Goal: Transaction & Acquisition: Purchase product/service

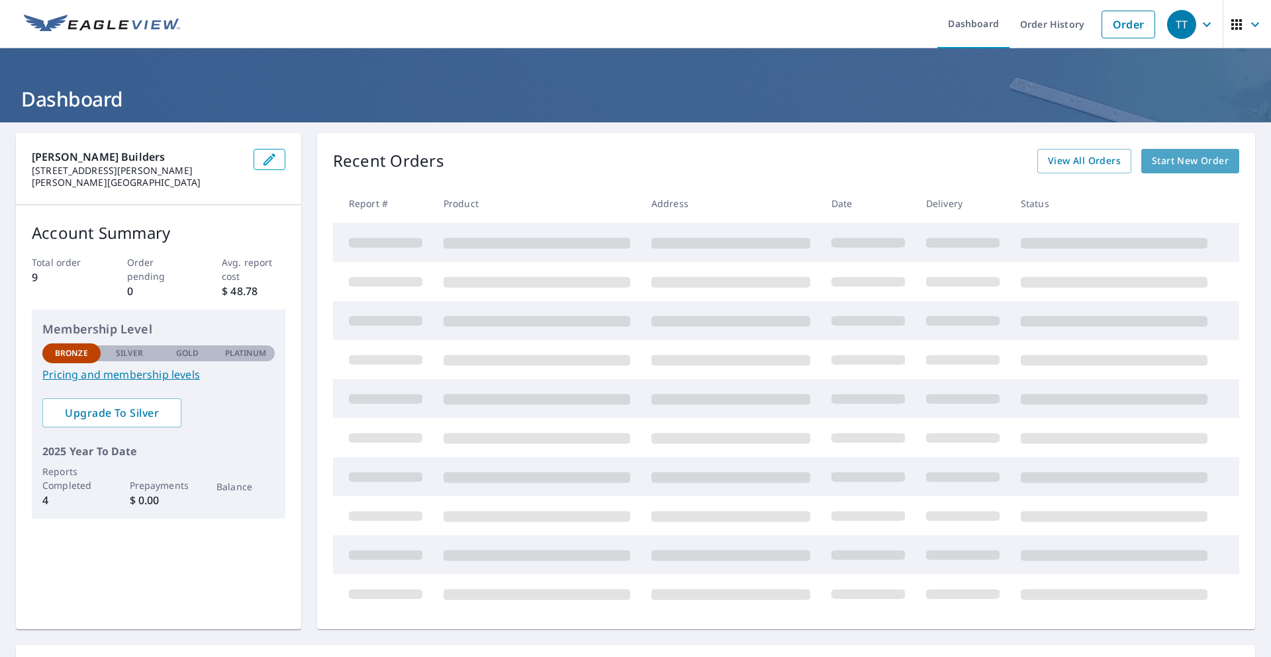
click at [1209, 164] on span "Start New Order" at bounding box center [1190, 161] width 77 height 17
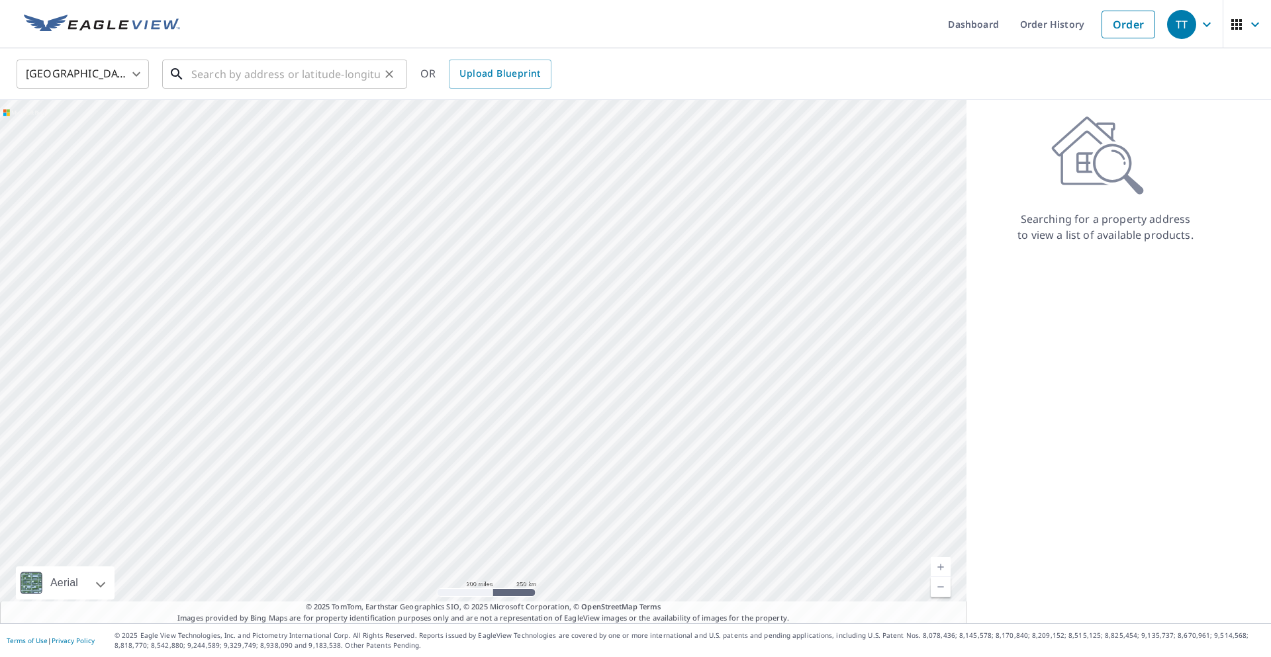
click at [239, 78] on input "text" at bounding box center [285, 74] width 189 height 37
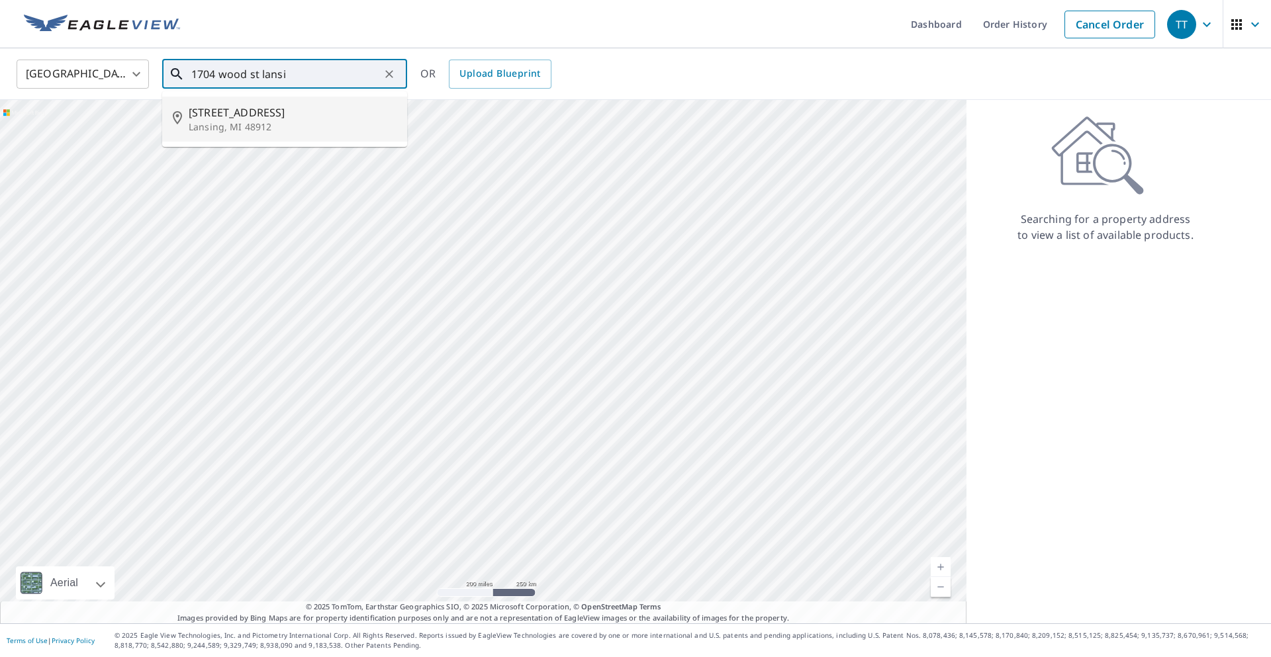
click at [197, 117] on span "[STREET_ADDRESS]" at bounding box center [293, 113] width 208 height 16
type input "[STREET_ADDRESS]"
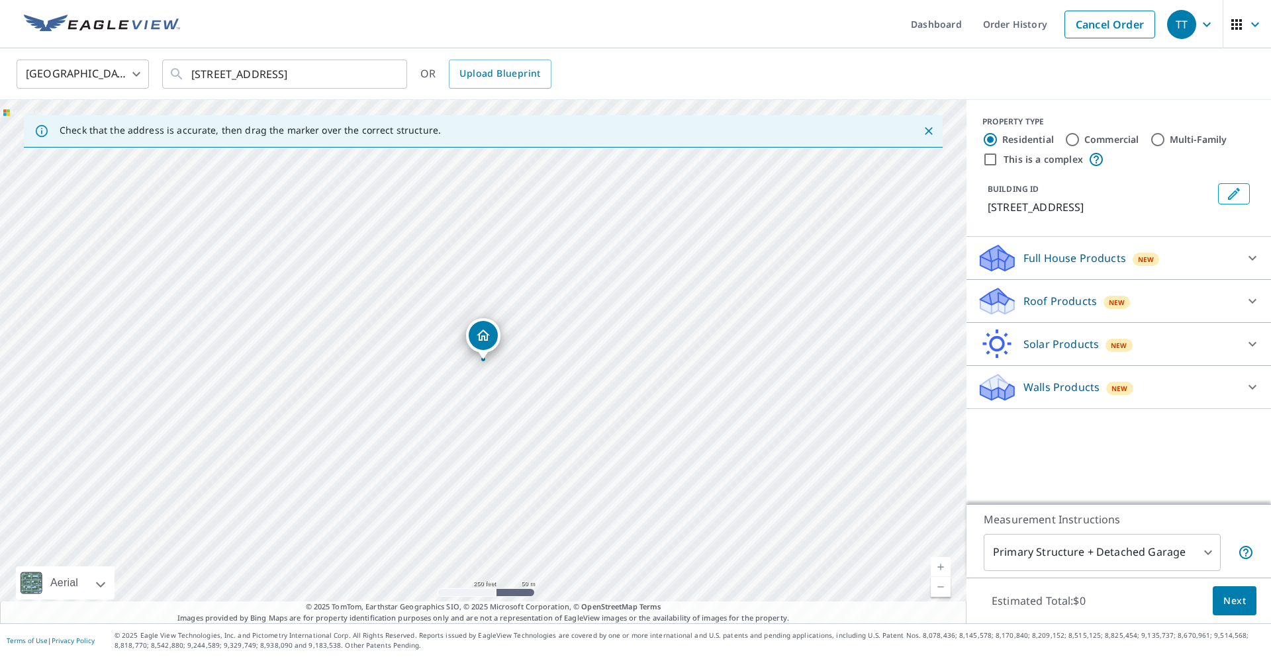
click at [1051, 298] on p "Roof Products" at bounding box center [1060, 301] width 73 height 16
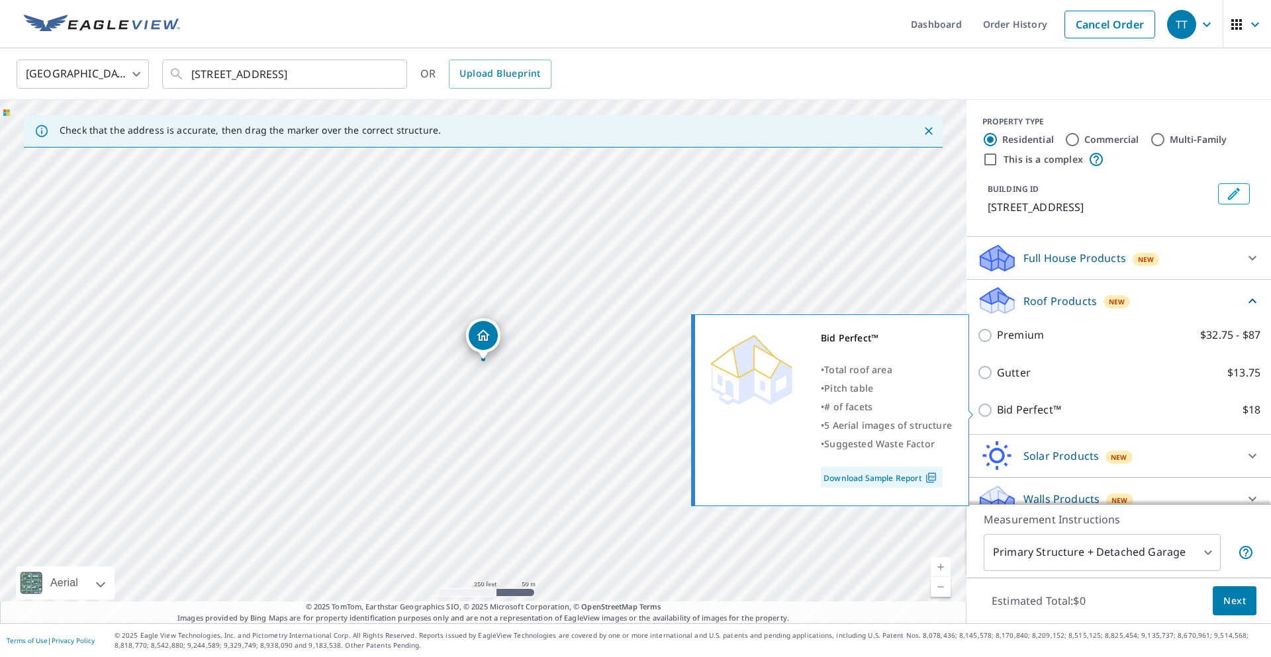
click at [1012, 416] on p "Bid Perfect™" at bounding box center [1029, 410] width 64 height 17
click at [997, 416] on input "Bid Perfect™ $18" at bounding box center [987, 411] width 20 height 16
checkbox input "true"
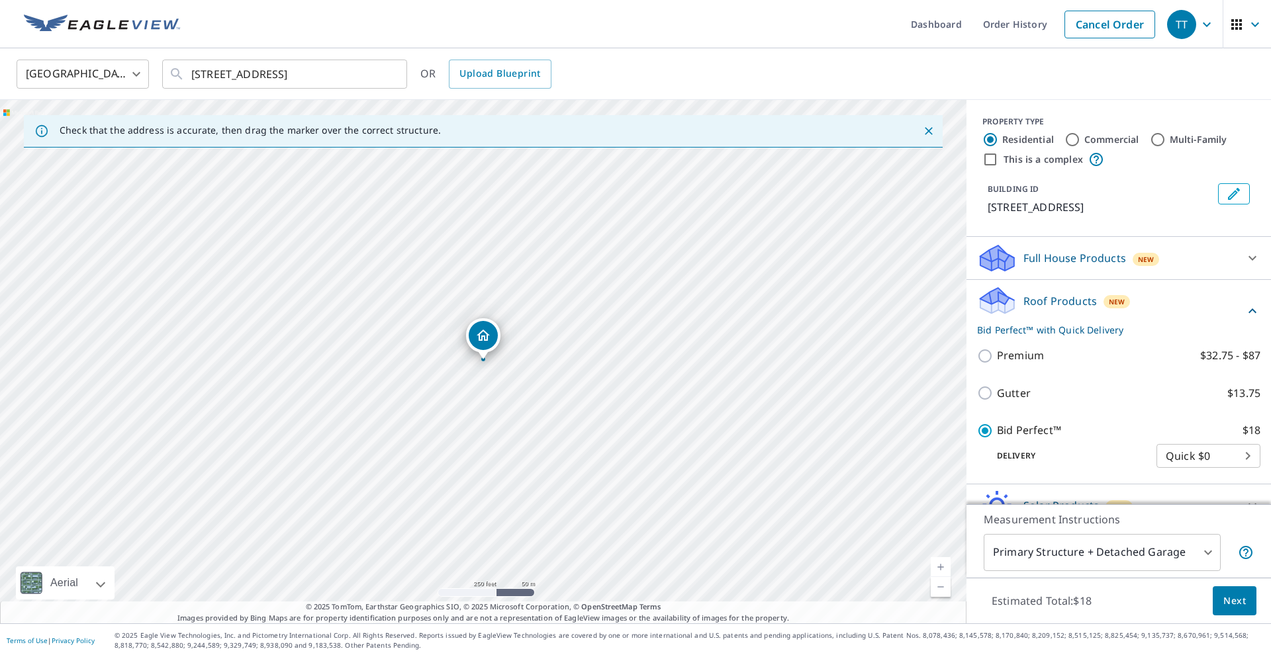
click at [1247, 605] on button "Next" at bounding box center [1235, 602] width 44 height 30
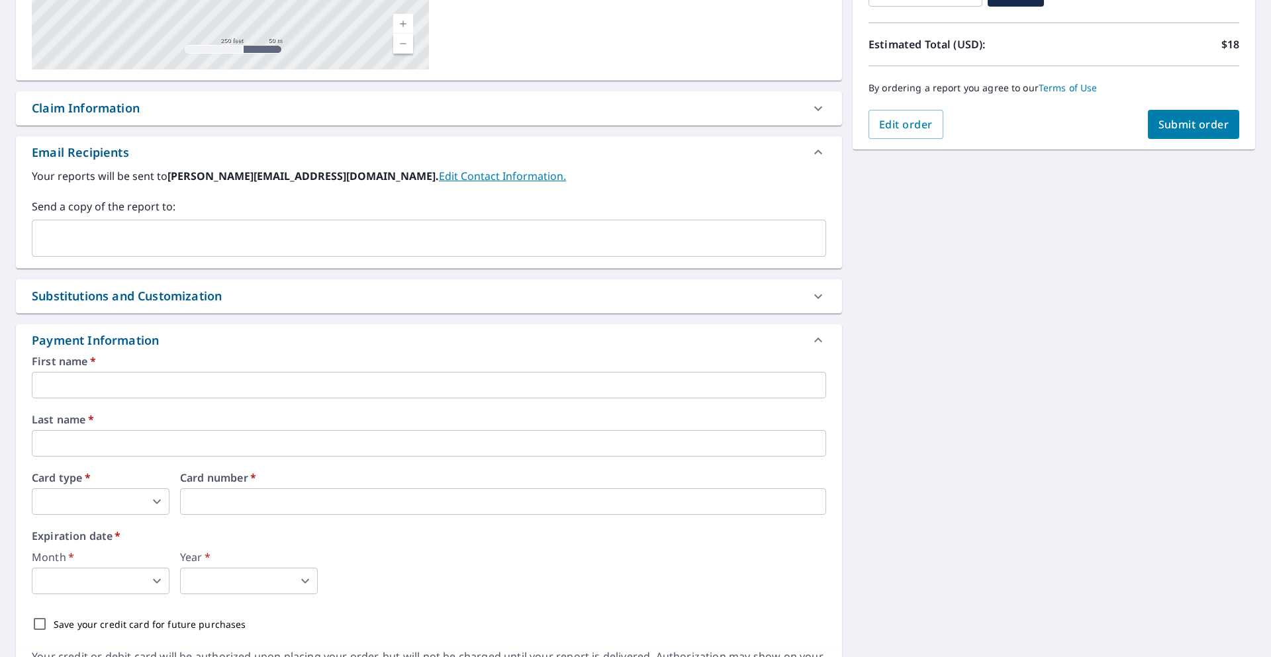
scroll to position [351, 0]
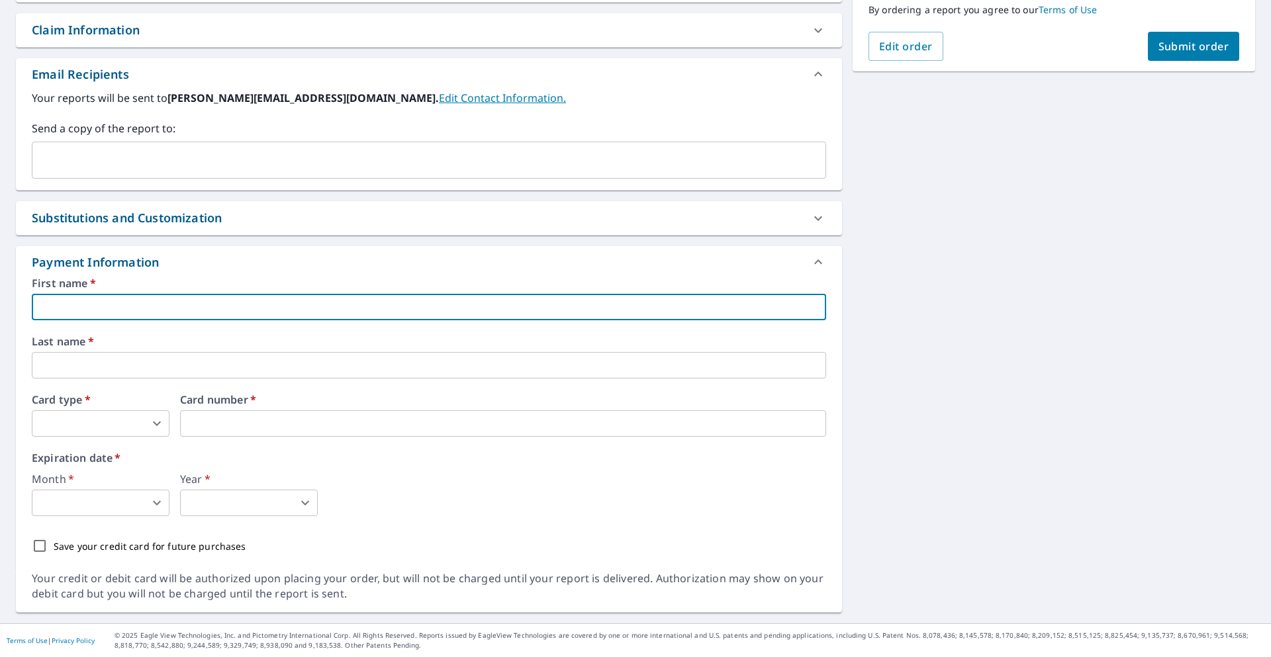
click at [325, 317] on input "text" at bounding box center [429, 307] width 795 height 26
type input "[PERSON_NAME]"
type input "[PERSON_NAME][EMAIL_ADDRESS][PERSON_NAME][DOMAIN_NAME]"
type input "E [PERSON_NAME]"
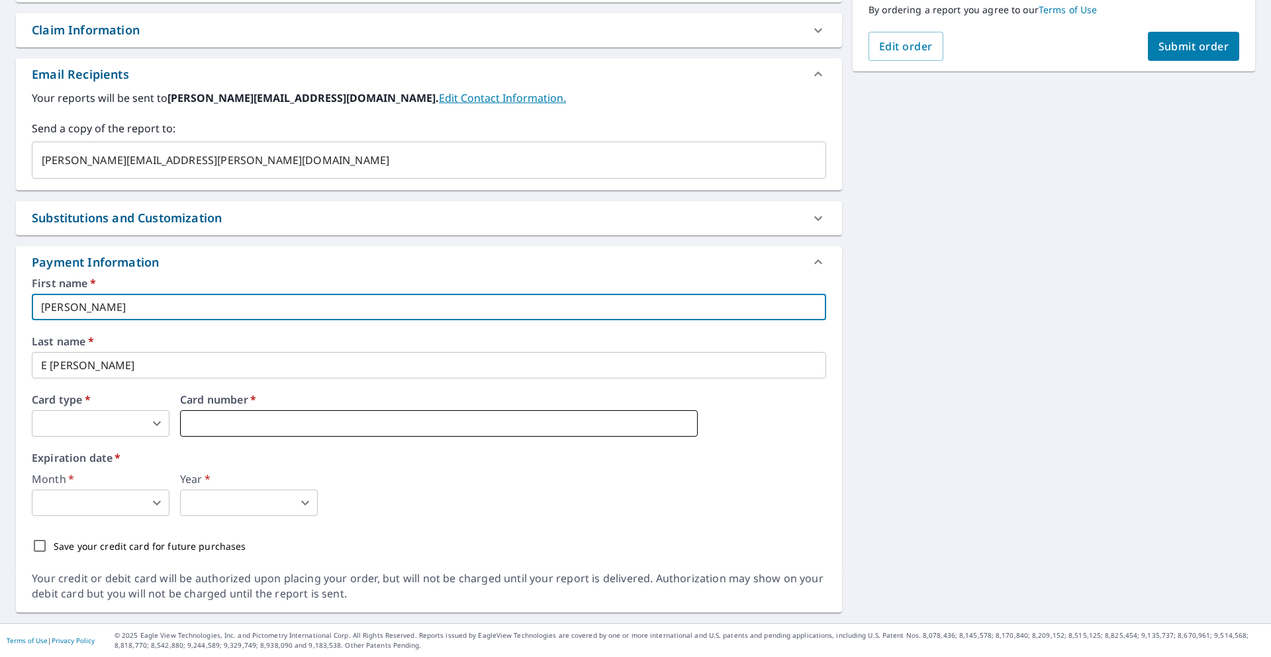
click at [204, 416] on iframe at bounding box center [439, 424] width 518 height 26
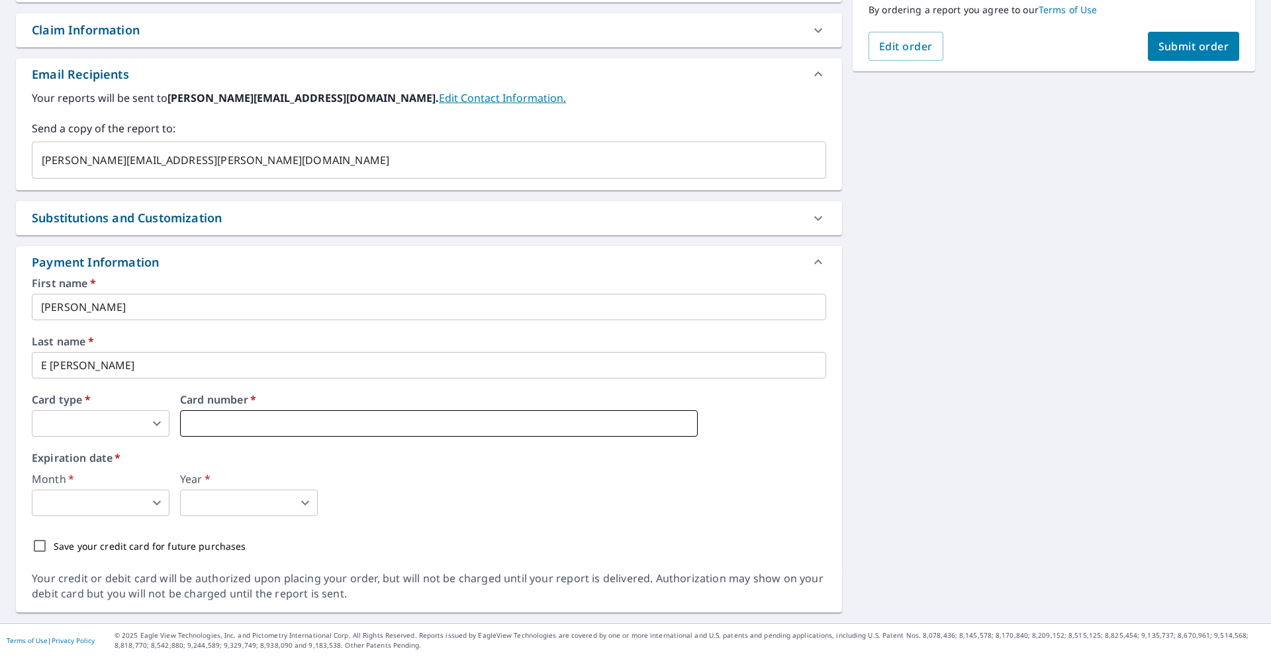
type input "3"
click at [93, 510] on body "TT TT Dashboard Order History Cancel Order TT Dashboard / Finalize Order Finali…" at bounding box center [635, 328] width 1271 height 657
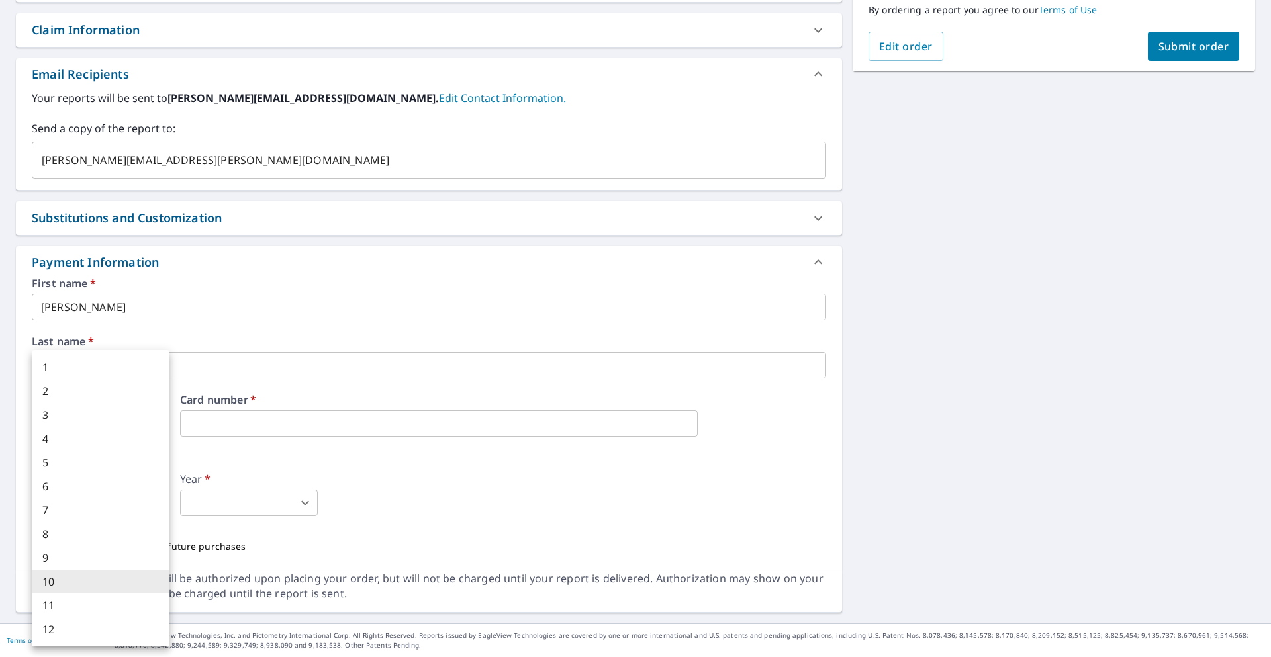
click at [84, 637] on li "12" at bounding box center [101, 630] width 138 height 24
type input "12"
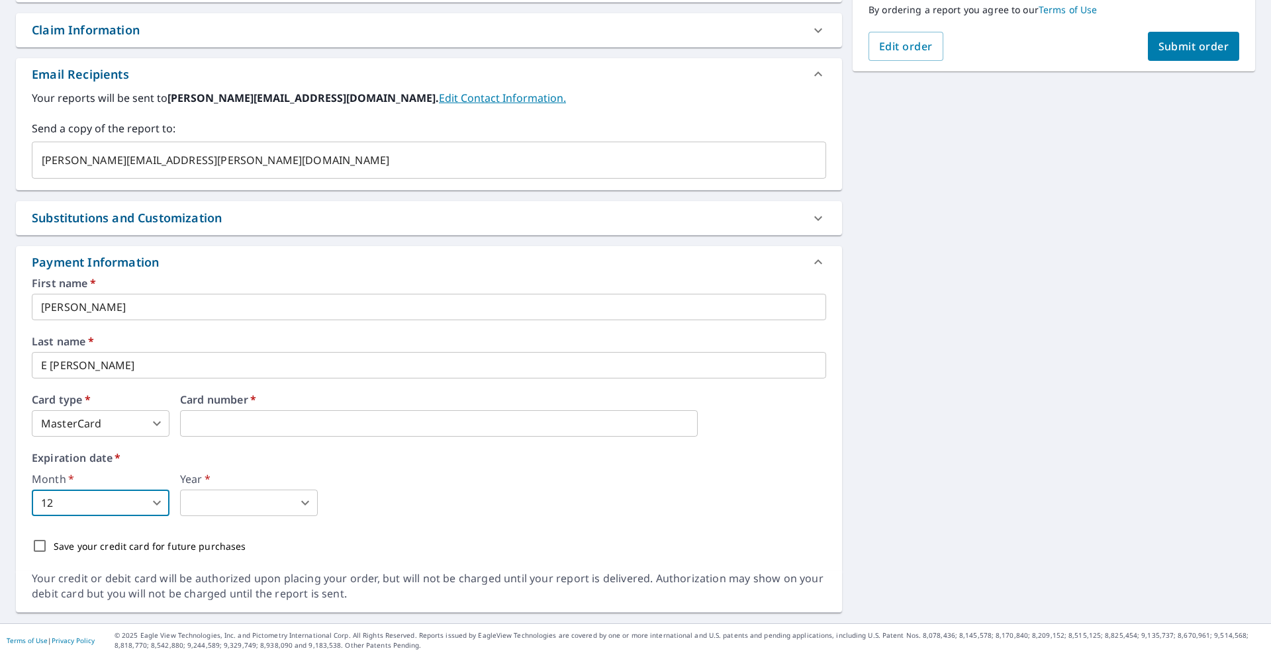
click at [194, 505] on body "TT TT Dashboard Order History Cancel Order TT Dashboard / Finalize Order Finali…" at bounding box center [635, 328] width 1271 height 657
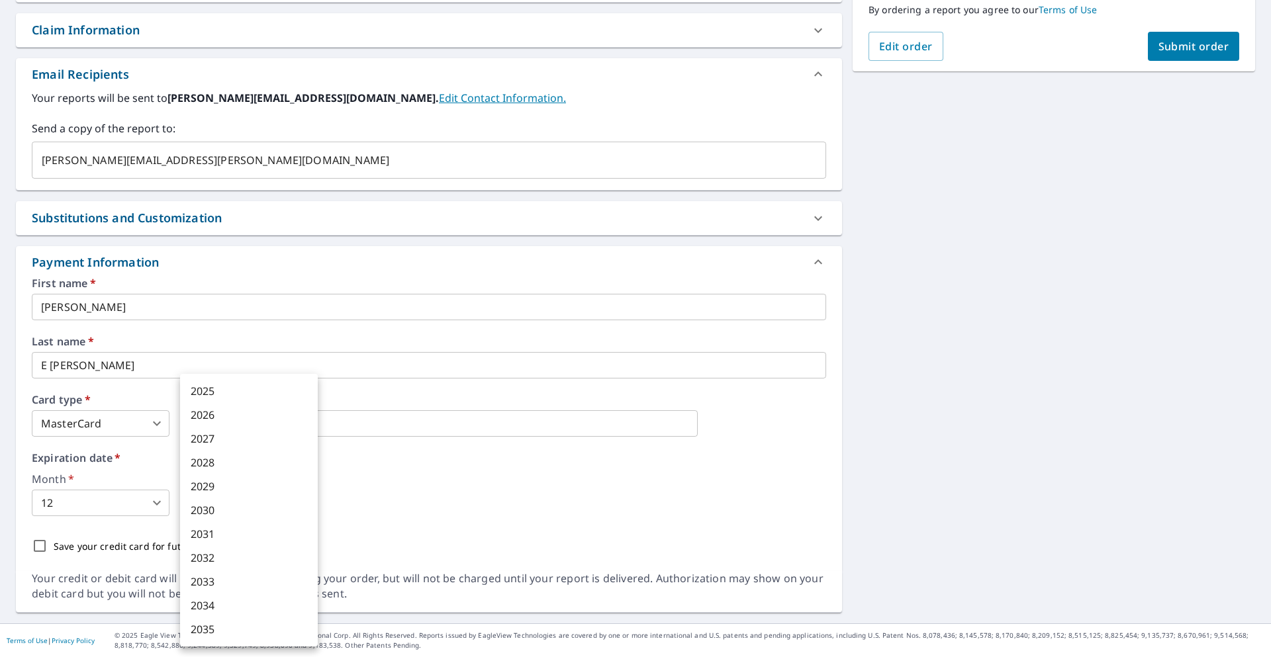
click at [207, 461] on li "2028" at bounding box center [249, 463] width 138 height 24
type input "2028"
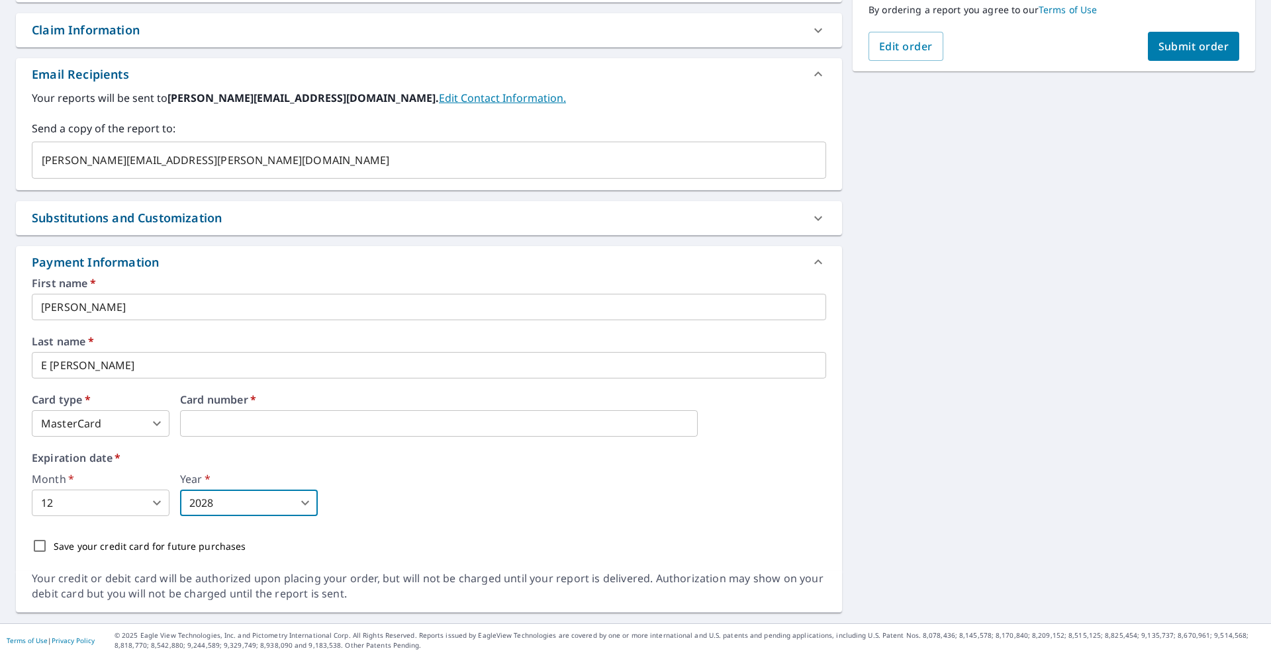
click at [545, 481] on div "Month   * 12 12 ​ Year   * 2028 2028 ​" at bounding box center [429, 495] width 795 height 42
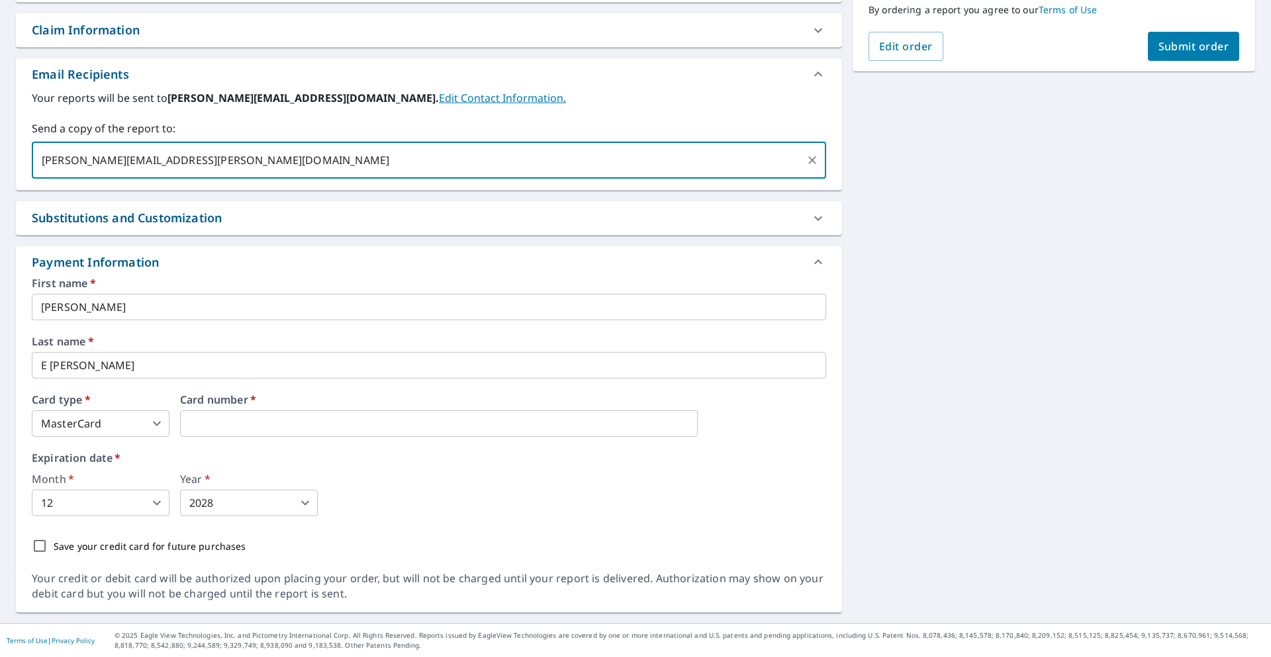
click at [256, 151] on input "[PERSON_NAME][EMAIL_ADDRESS][PERSON_NAME][DOMAIN_NAME]" at bounding box center [419, 160] width 763 height 25
type input "[PERSON_NAME][EMAIL_ADDRESS][DOMAIN_NAME]"
click at [1190, 45] on span "Submit order" at bounding box center [1194, 46] width 71 height 15
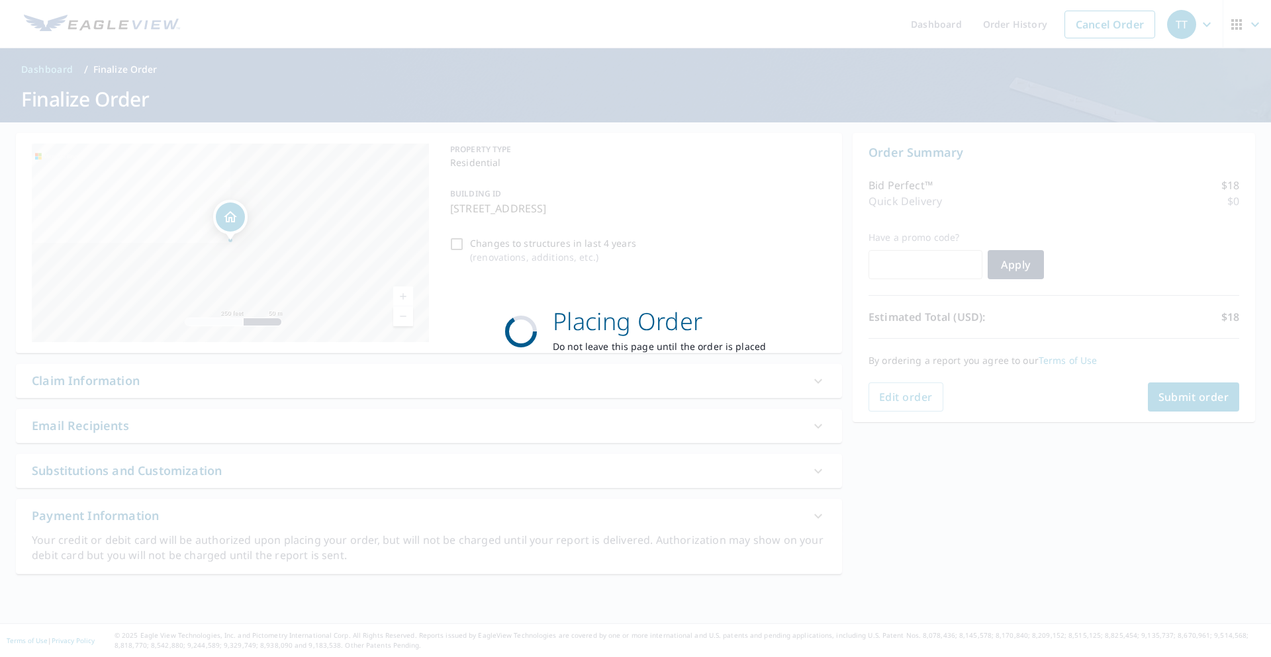
scroll to position [0, 0]
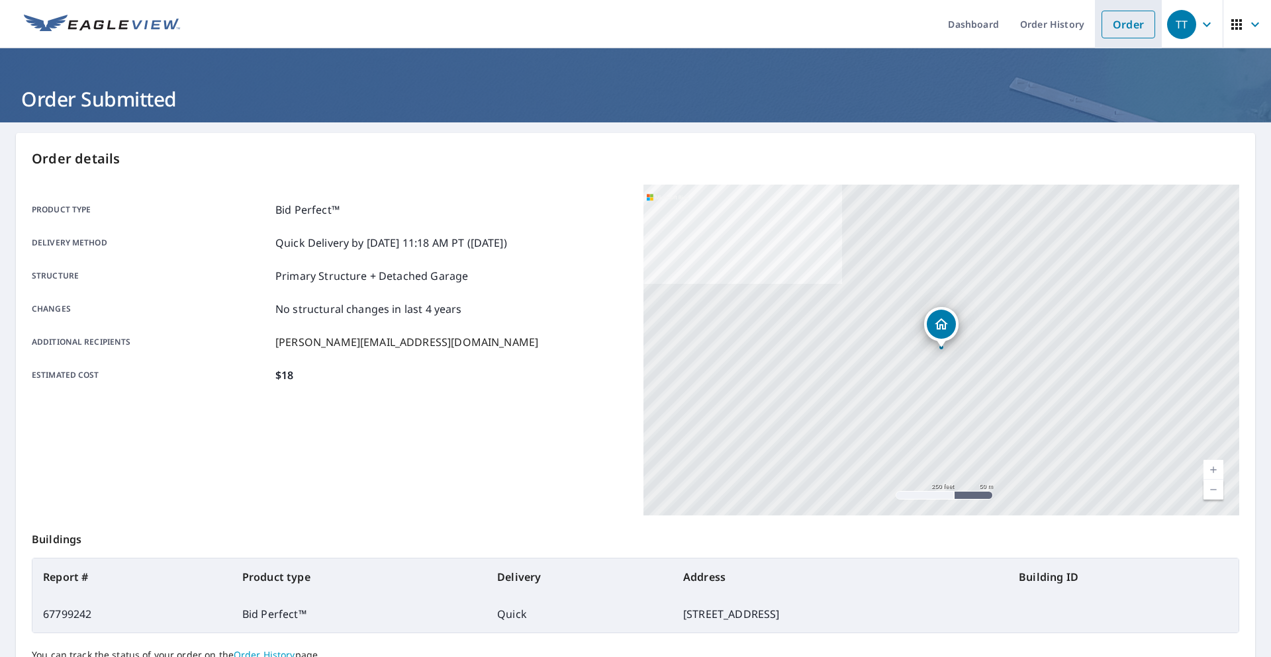
click at [1147, 38] on li "Order" at bounding box center [1128, 24] width 67 height 48
click at [1031, 28] on link "Order History" at bounding box center [1052, 24] width 85 height 48
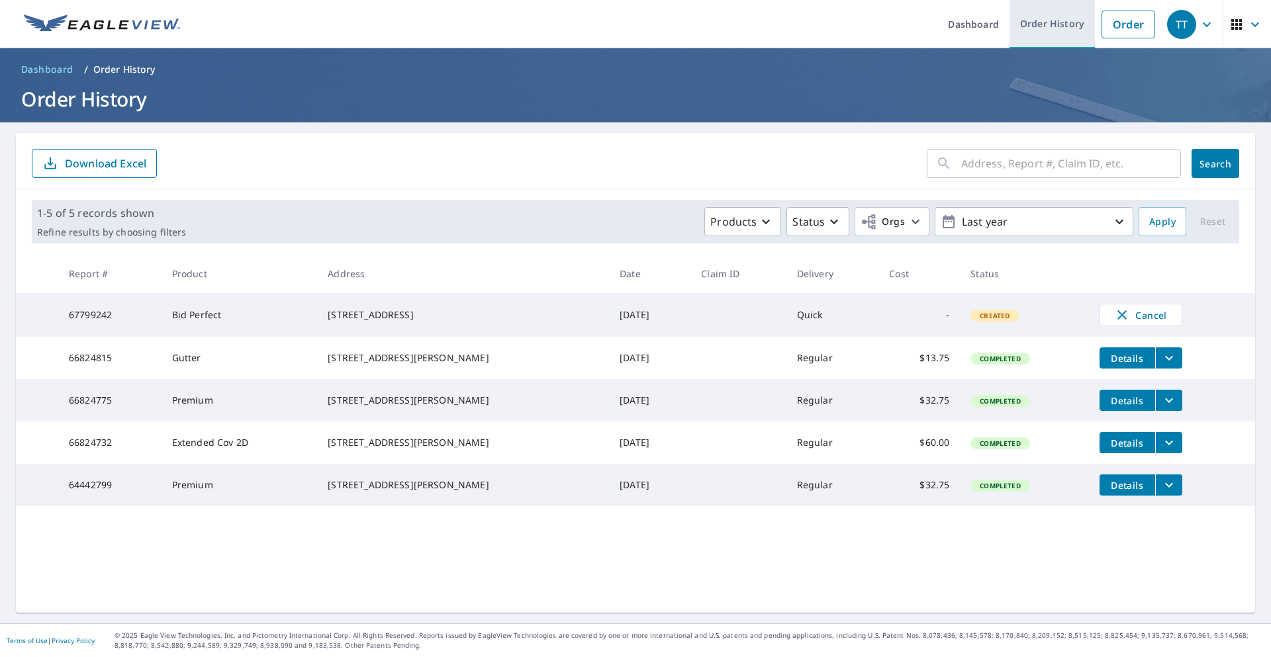
click at [1038, 12] on link "Order History" at bounding box center [1052, 24] width 85 height 48
click at [971, 33] on link "Dashboard" at bounding box center [974, 24] width 72 height 48
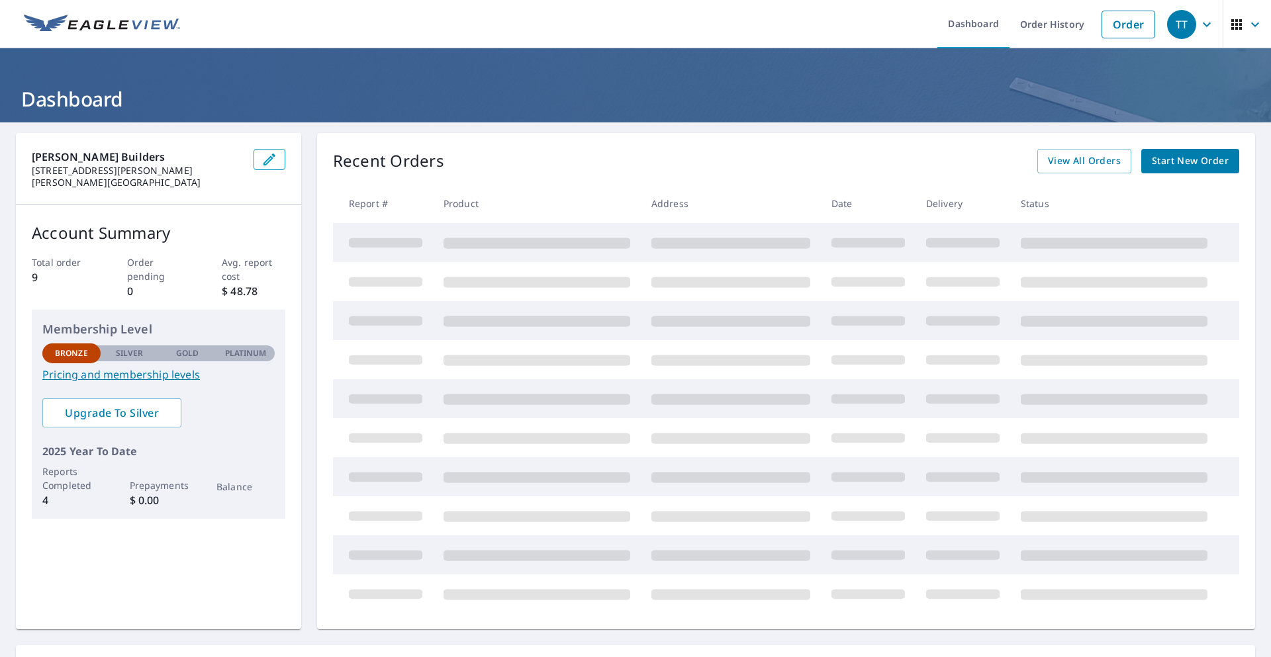
click at [1218, 157] on span "Start New Order" at bounding box center [1190, 161] width 77 height 17
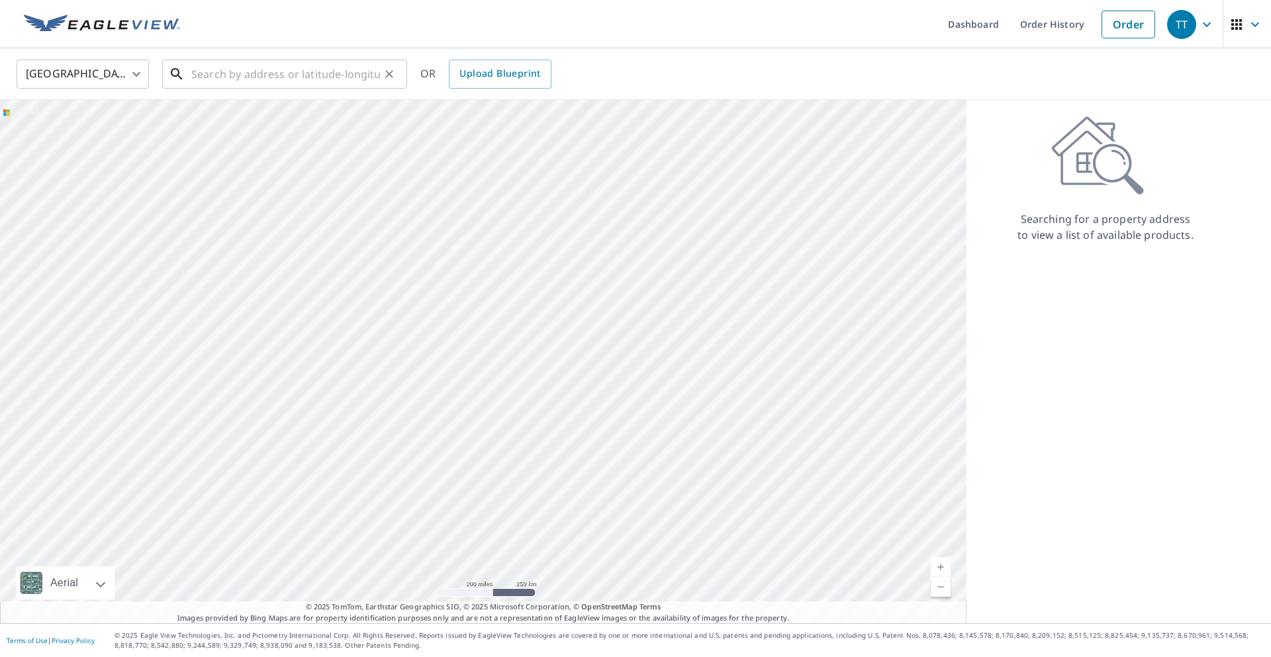
click at [244, 82] on input "text" at bounding box center [285, 74] width 189 height 37
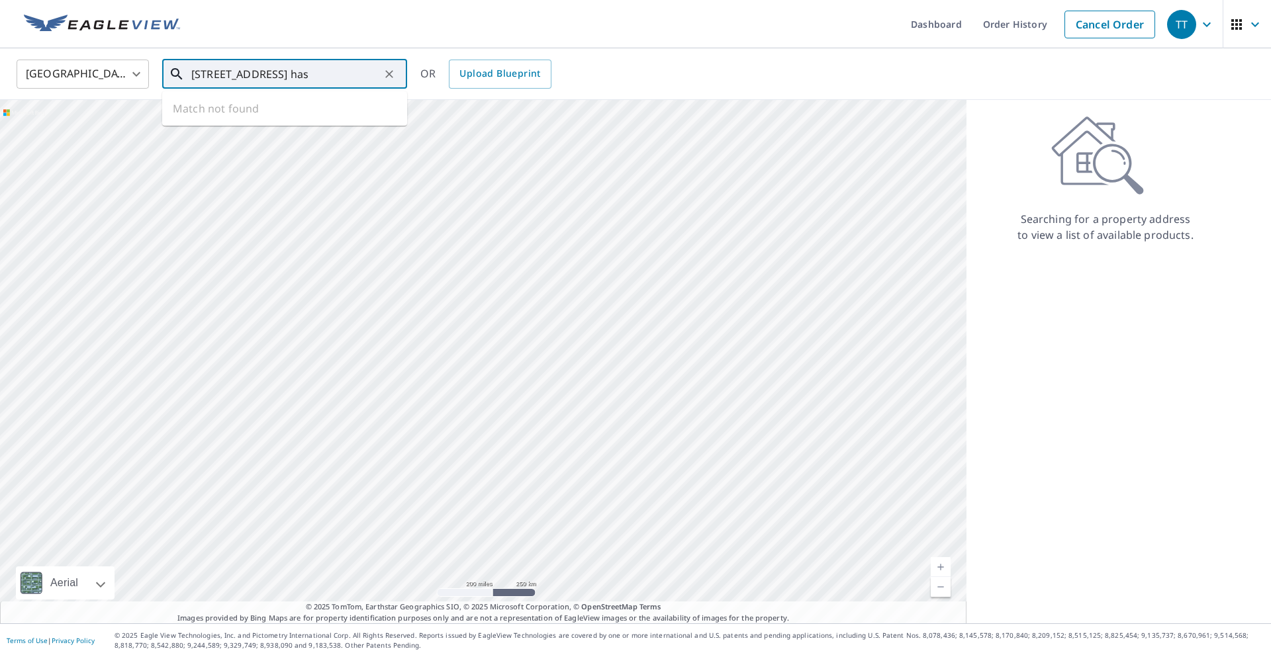
click at [241, 72] on input "[STREET_ADDRESS] has" at bounding box center [285, 74] width 189 height 37
click at [232, 99] on li "[STREET_ADDRESS]" at bounding box center [284, 119] width 245 height 45
type input "[STREET_ADDRESS]"
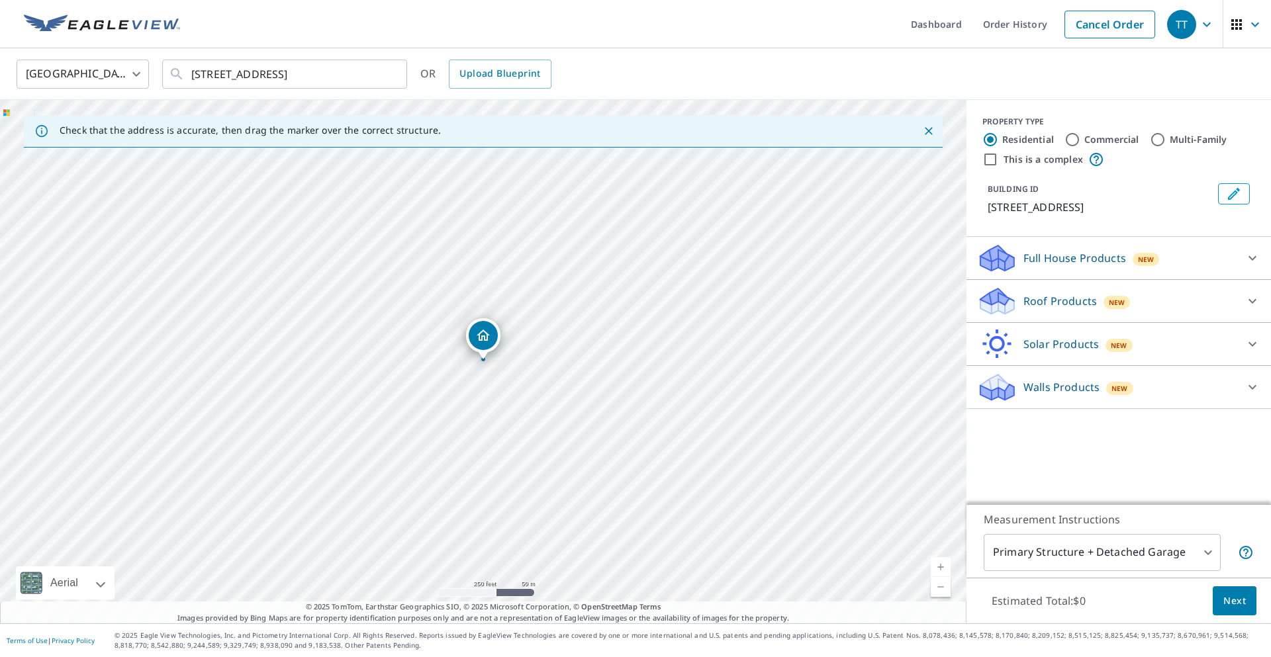
click at [1081, 296] on p "Roof Products" at bounding box center [1060, 301] width 73 height 16
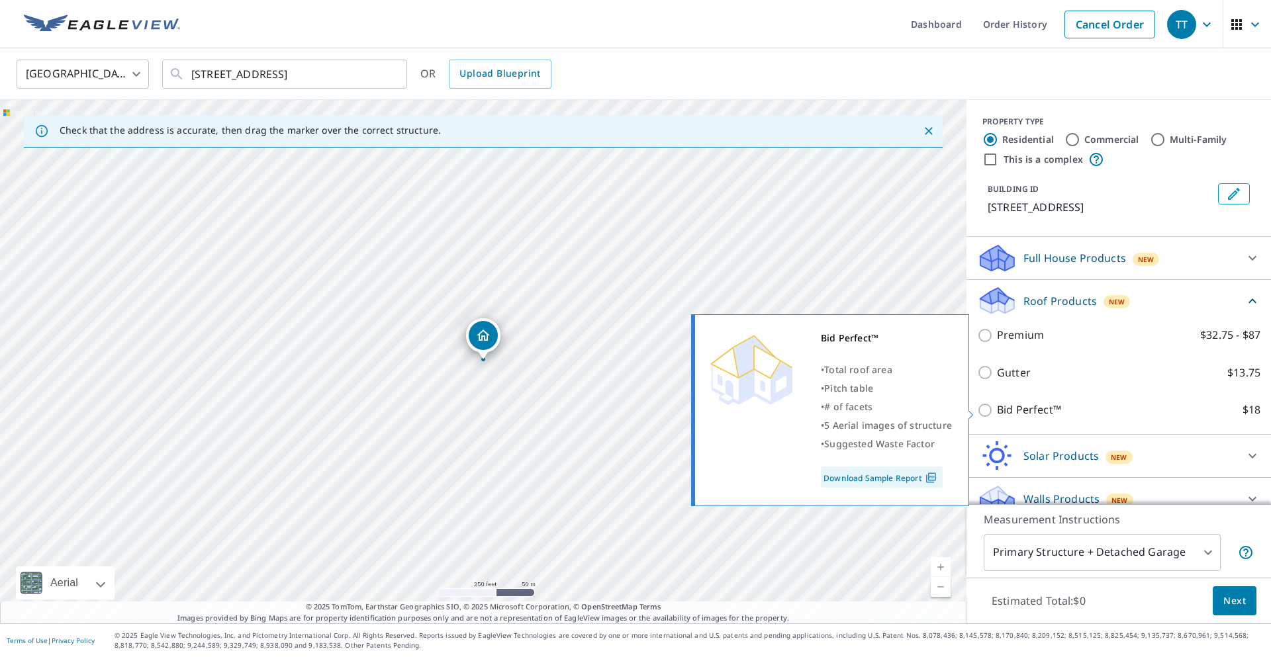
click at [986, 412] on input "Bid Perfect™ $18" at bounding box center [987, 411] width 20 height 16
checkbox input "true"
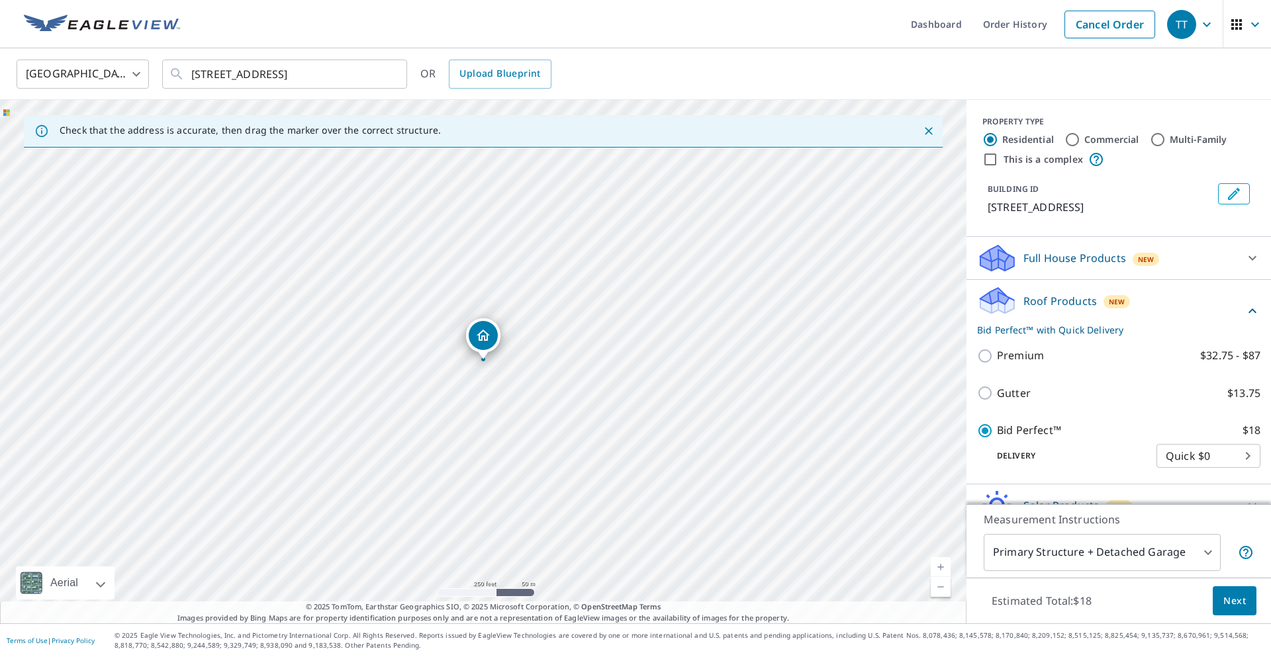
click at [1239, 605] on span "Next" at bounding box center [1235, 601] width 23 height 17
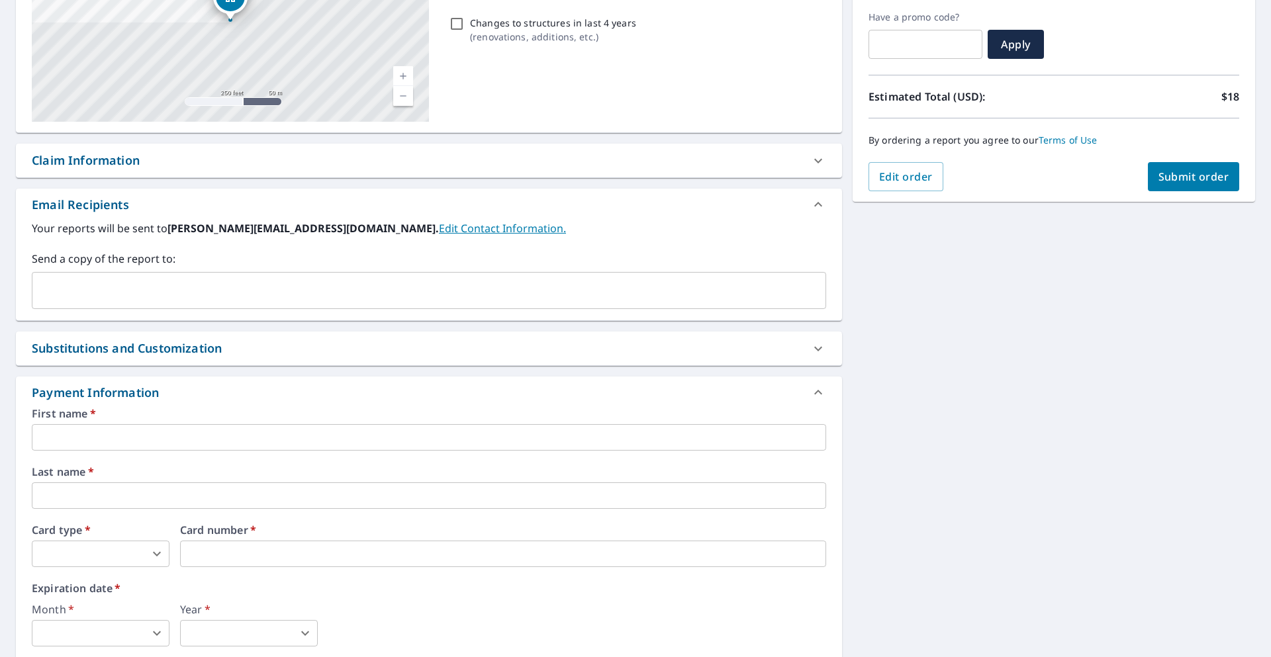
scroll to position [222, 0]
click at [112, 436] on input "text" at bounding box center [429, 436] width 795 height 26
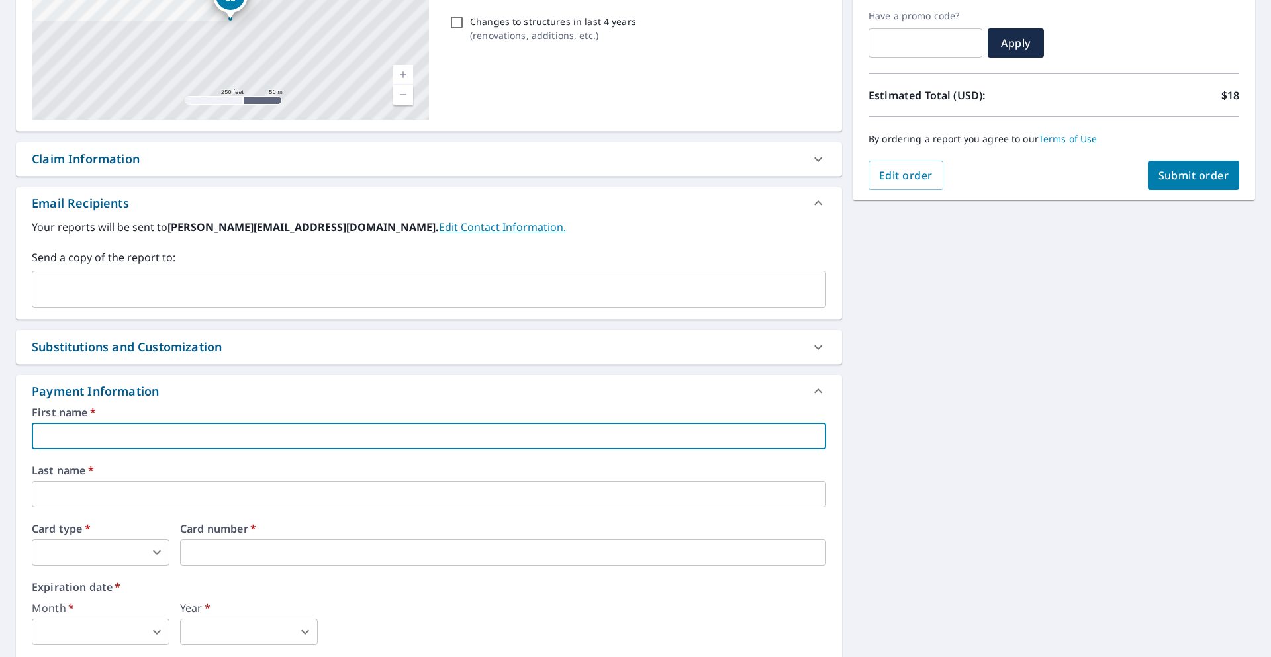
type input "[PERSON_NAME]"
type input "[PERSON_NAME][EMAIL_ADDRESS][PERSON_NAME][DOMAIN_NAME]"
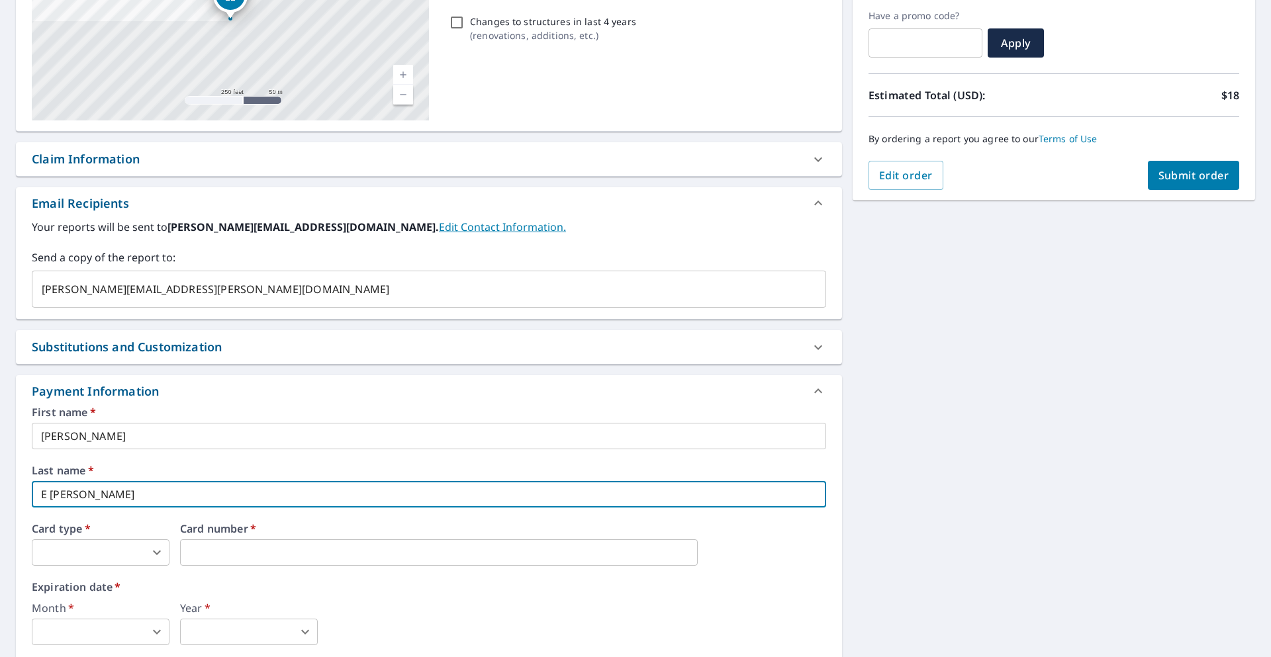
click at [52, 490] on input "E [PERSON_NAME]" at bounding box center [429, 494] width 795 height 26
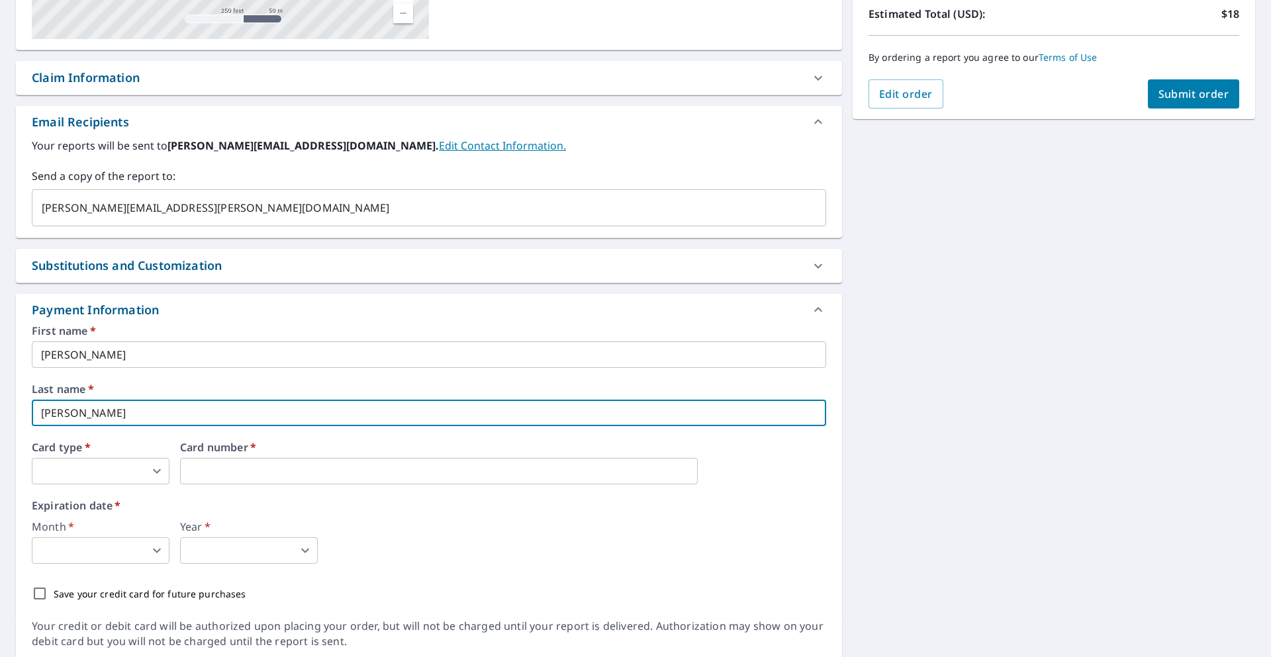
scroll to position [351, 0]
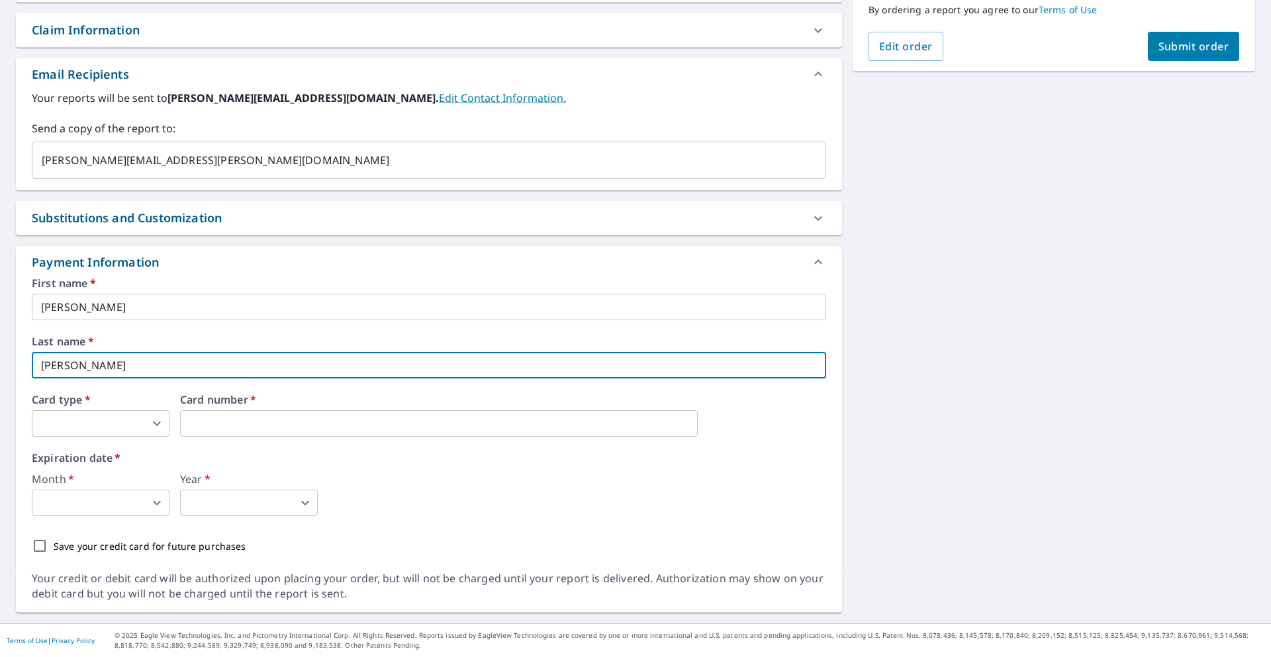
type input "[PERSON_NAME]"
click at [104, 427] on body "TT TT Dashboard Order History Cancel Order TT Dashboard / Finalize Order Finali…" at bounding box center [635, 328] width 1271 height 657
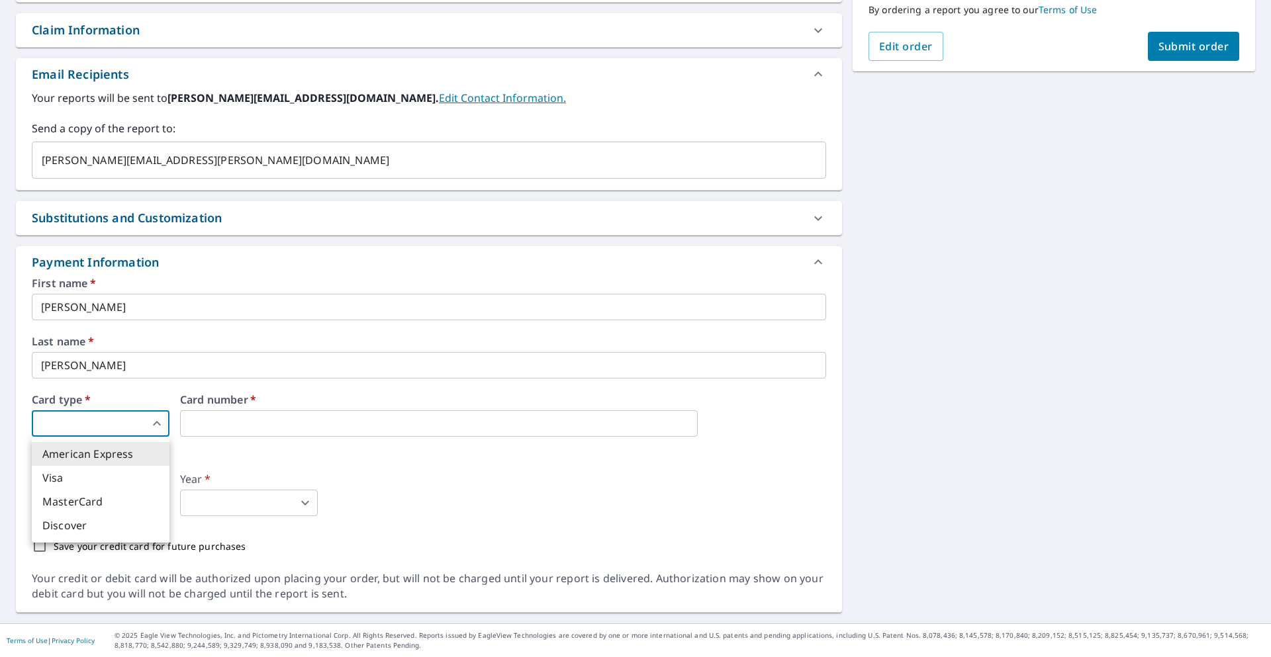
click at [102, 498] on li "MasterCard" at bounding box center [101, 502] width 138 height 24
type input "3"
click at [1236, 36] on button "Submit order" at bounding box center [1194, 46] width 92 height 29
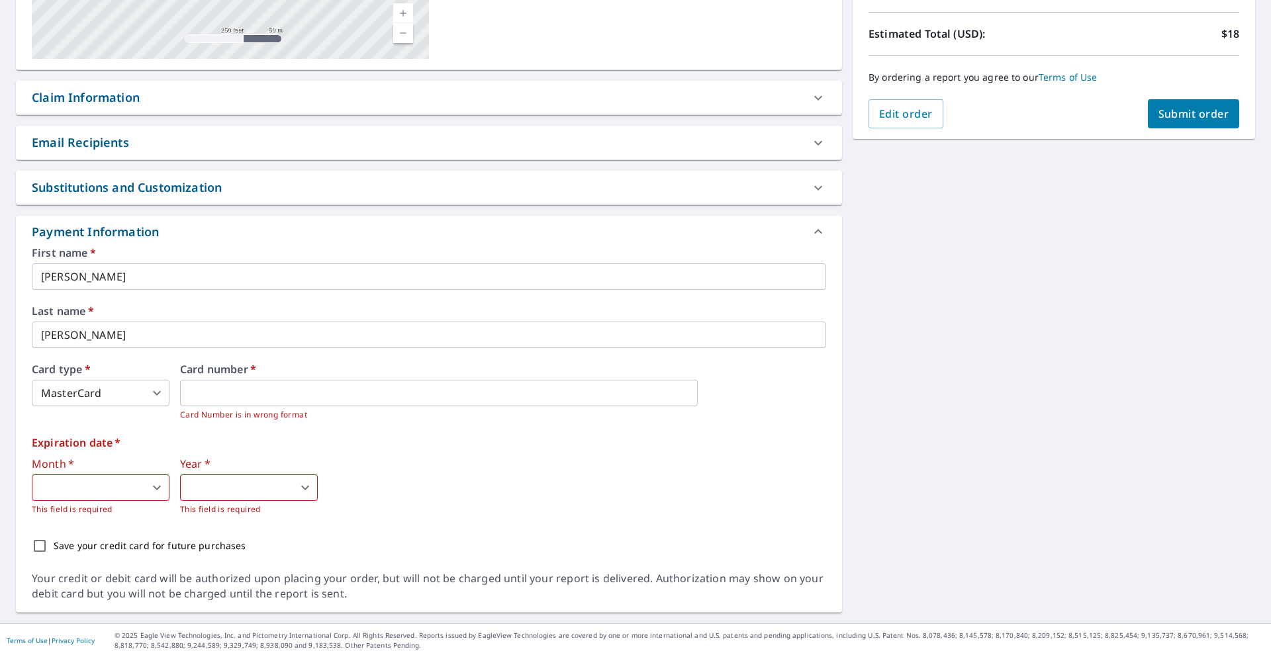
scroll to position [283, 0]
click at [83, 483] on body "TT TT Dashboard Order History Cancel Order TT Dashboard / Finalize Order Finali…" at bounding box center [635, 328] width 1271 height 657
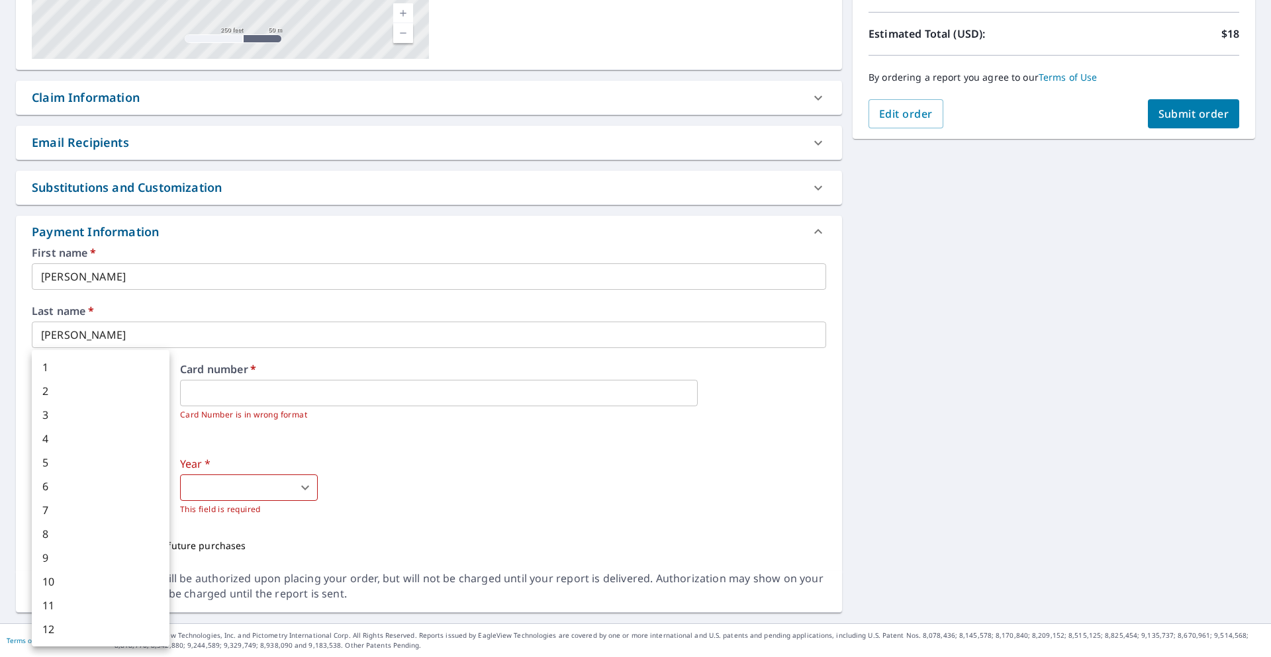
click at [63, 629] on li "12" at bounding box center [101, 630] width 138 height 24
type input "12"
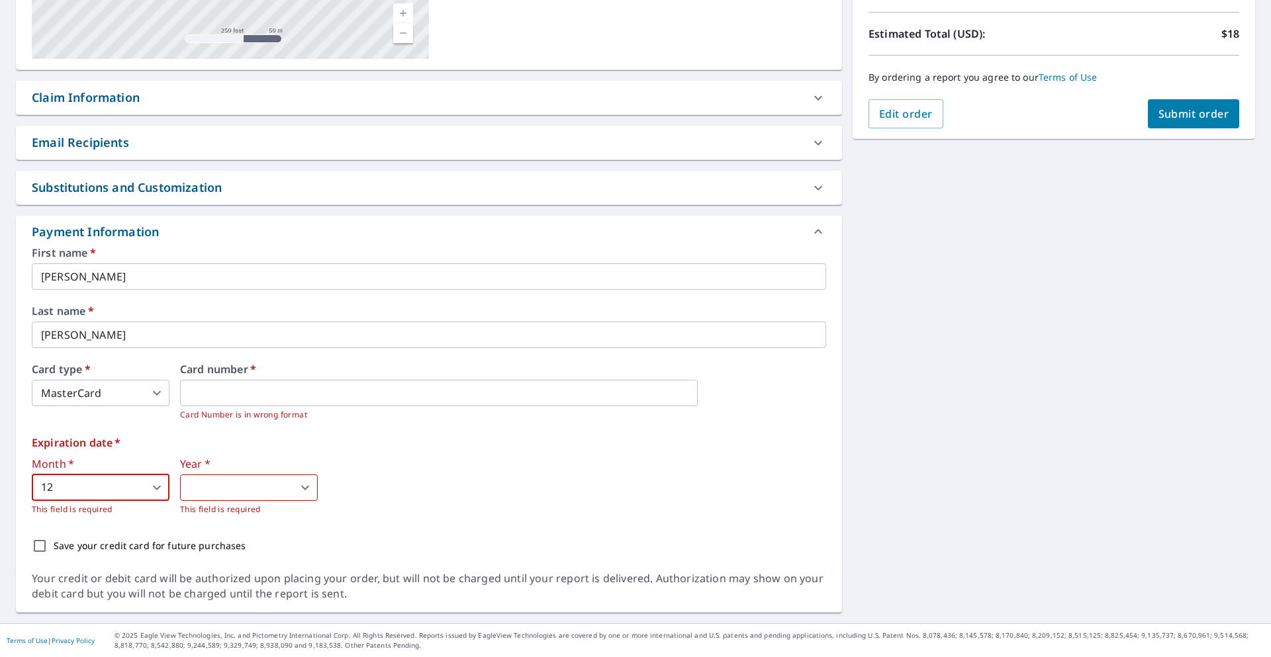
click at [201, 496] on body "TT TT Dashboard Order History Cancel Order TT Dashboard / Finalize Order Finali…" at bounding box center [635, 328] width 1271 height 657
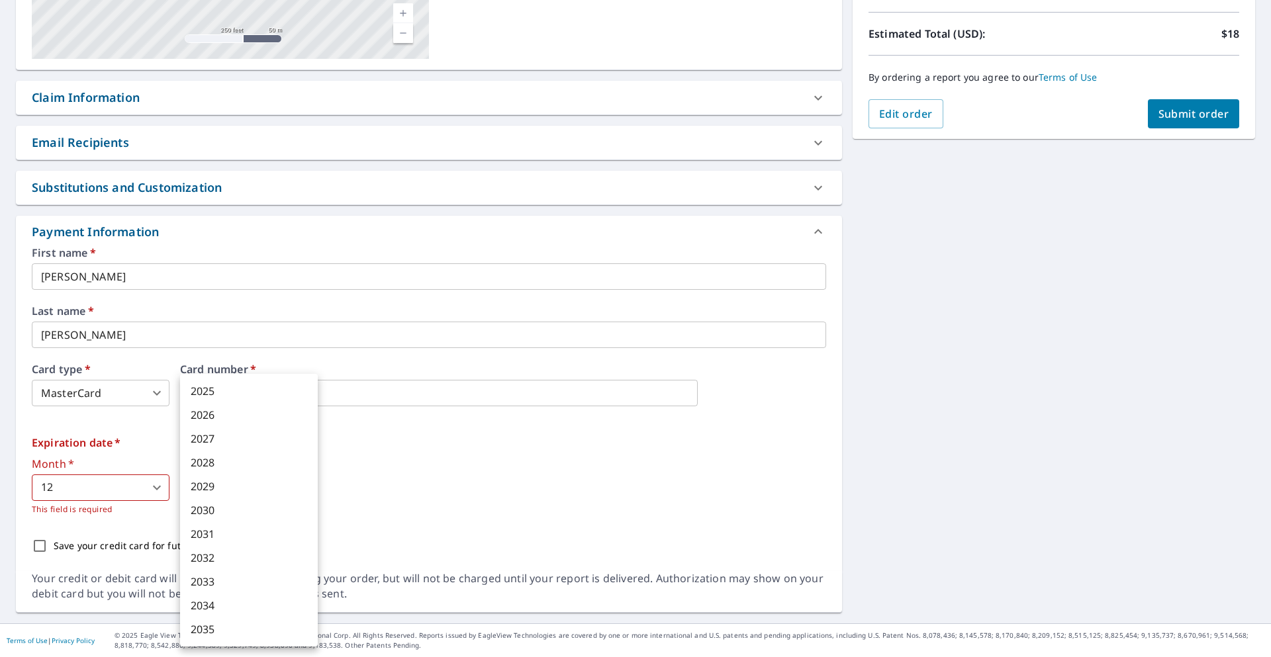
click at [216, 462] on li "2028" at bounding box center [249, 463] width 138 height 24
type input "2028"
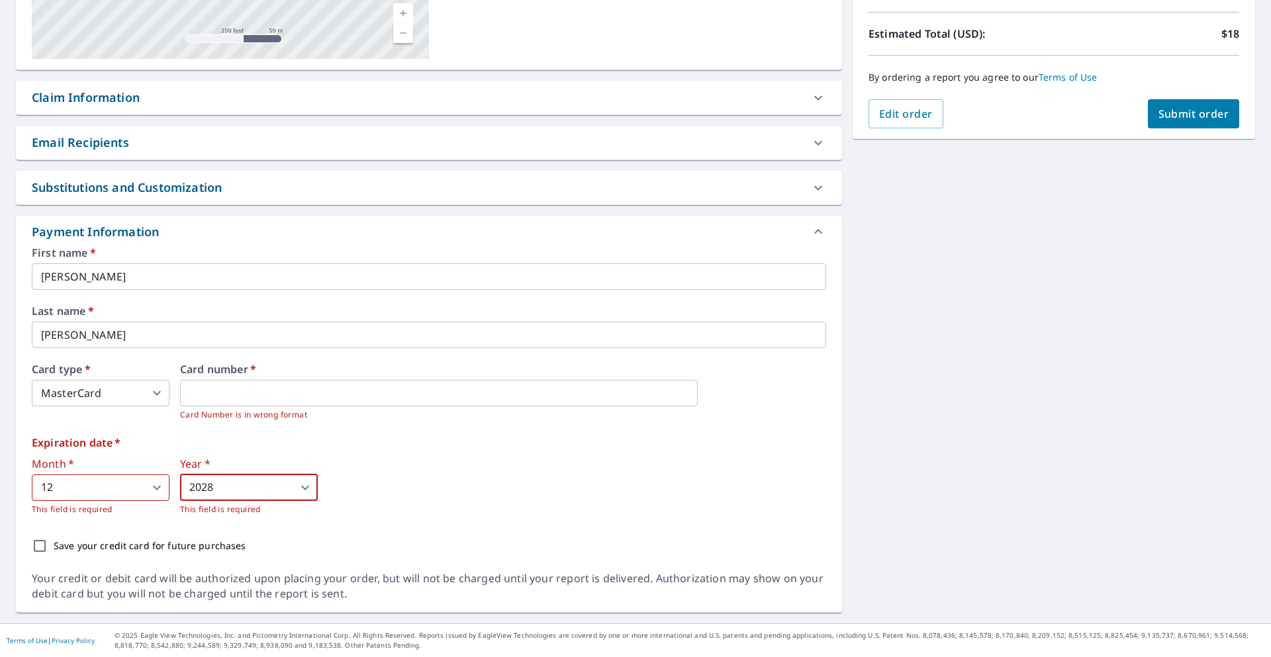
click at [1169, 92] on div "By ordering a report you agree to our Terms of Use" at bounding box center [1054, 78] width 371 height 44
click at [1173, 109] on span "Submit order" at bounding box center [1194, 114] width 71 height 15
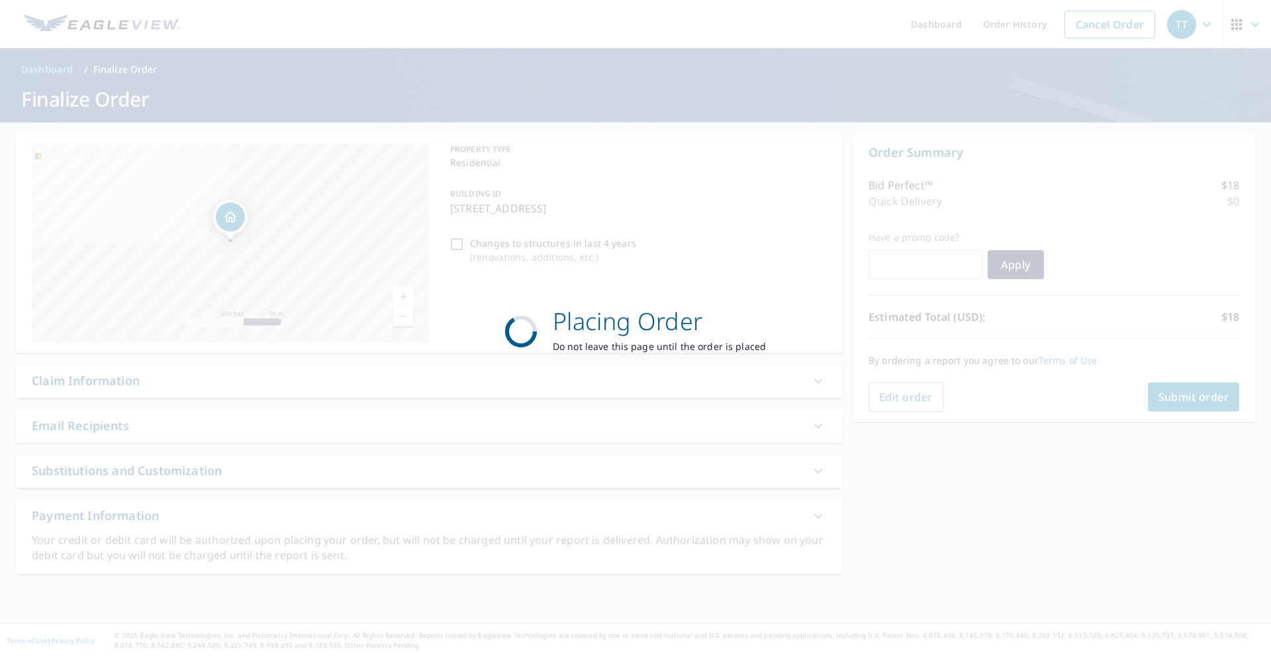
scroll to position [0, 0]
